Goal: Navigation & Orientation: Go to known website

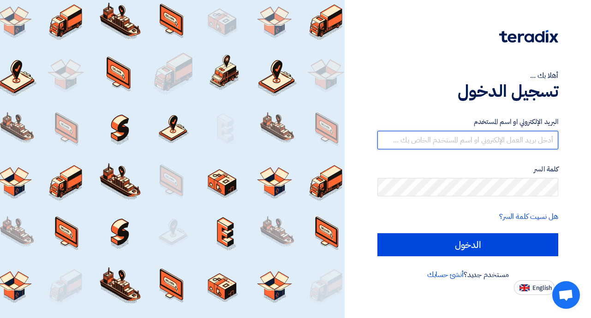
click at [452, 142] on input "text" at bounding box center [467, 140] width 181 height 18
click at [477, 140] on input "text" at bounding box center [467, 140] width 181 height 18
click at [451, 145] on input "text" at bounding box center [467, 140] width 181 height 18
